Goal: Find specific page/section: Find specific page/section

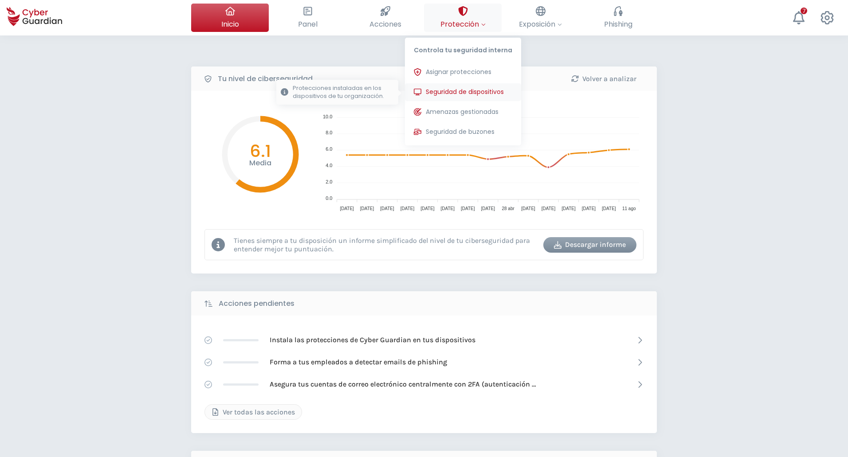
click at [473, 93] on span "Seguridad de dispositivos" at bounding box center [465, 91] width 78 height 9
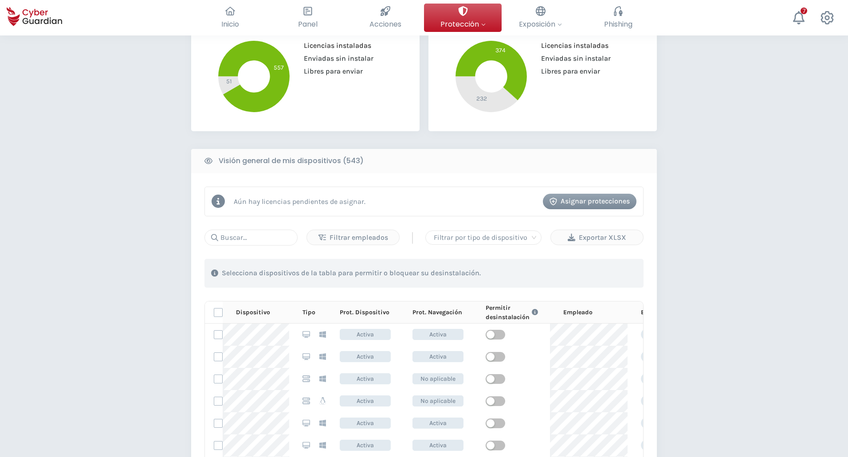
scroll to position [266, 0]
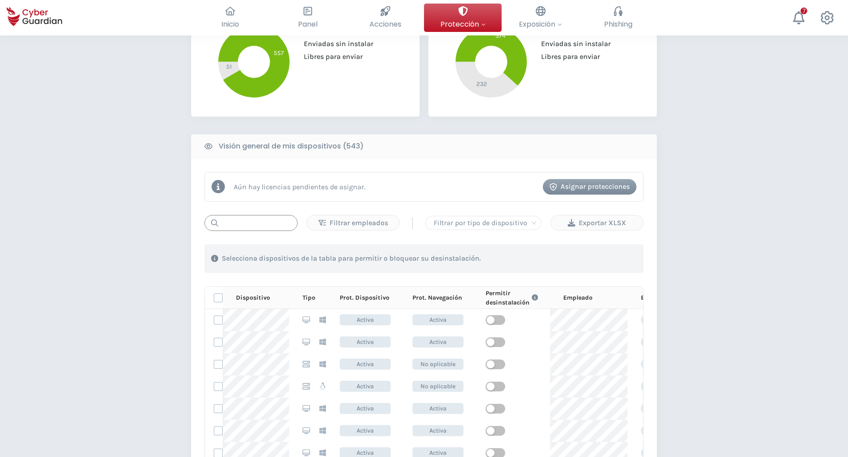
click at [255, 226] on input "text" at bounding box center [250, 223] width 93 height 16
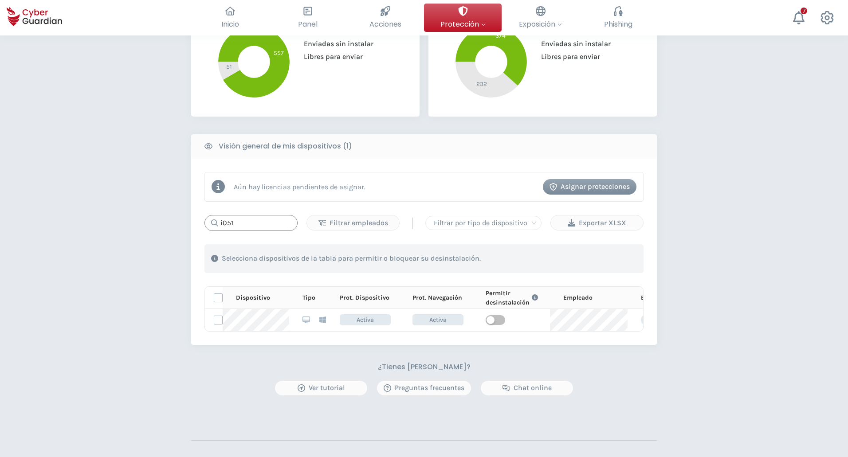
type input "i051"
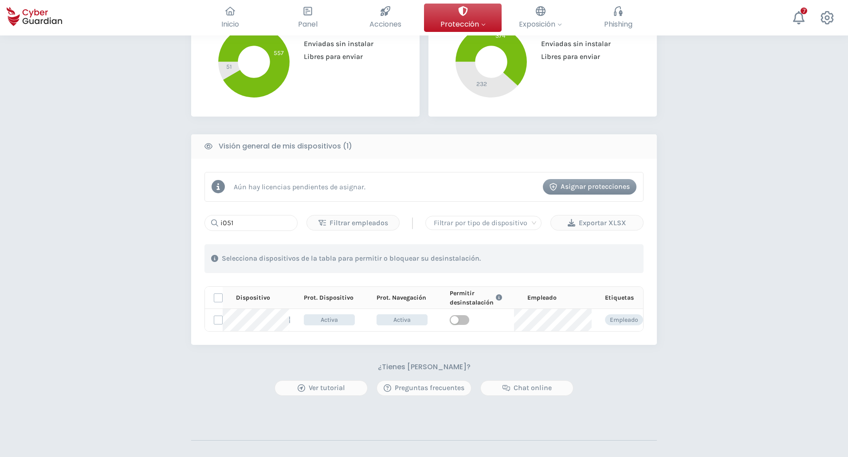
scroll to position [0, 71]
